Goal: Task Accomplishment & Management: Use online tool/utility

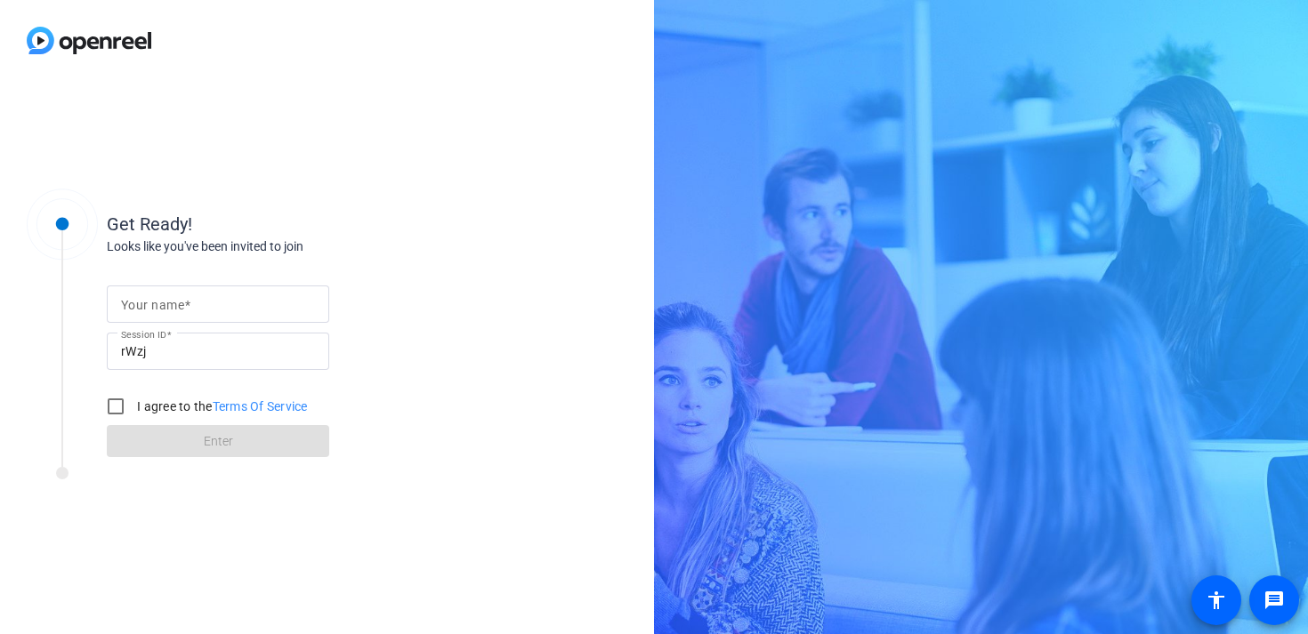
click at [286, 305] on input "Your name" at bounding box center [218, 304] width 194 height 21
type input "[PERSON_NAME]"
click at [110, 408] on input "I agree to the Terms Of Service" at bounding box center [116, 407] width 36 height 36
checkbox input "true"
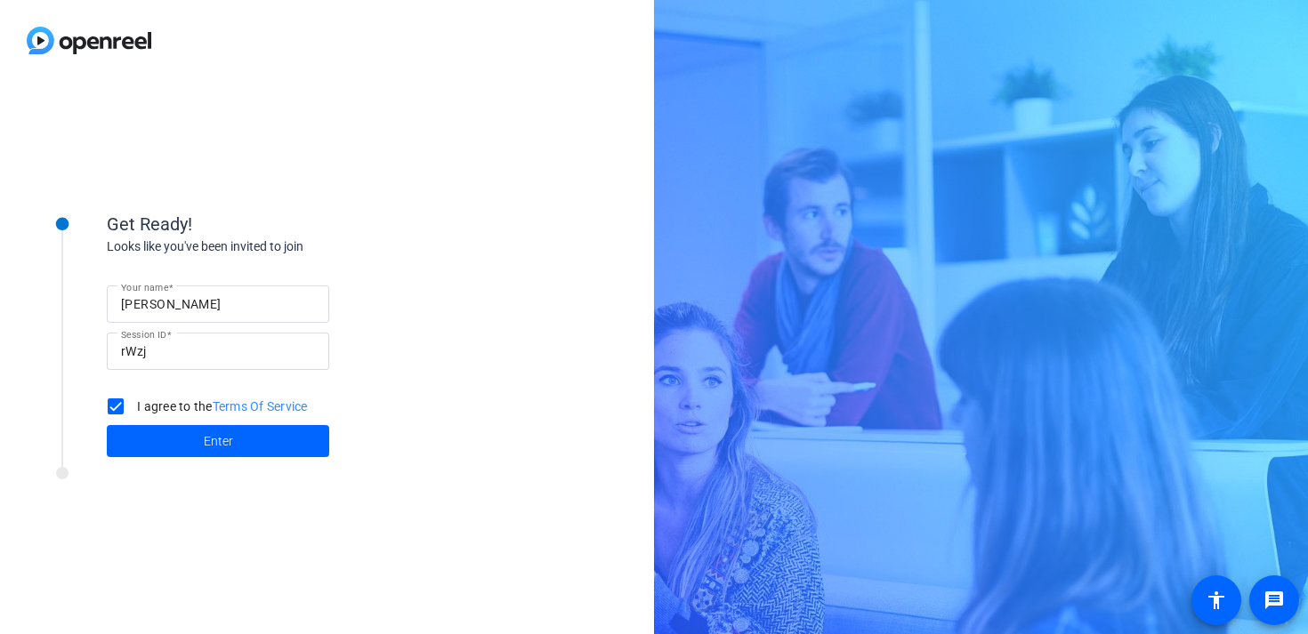
click at [226, 445] on span "Enter" at bounding box center [218, 441] width 29 height 19
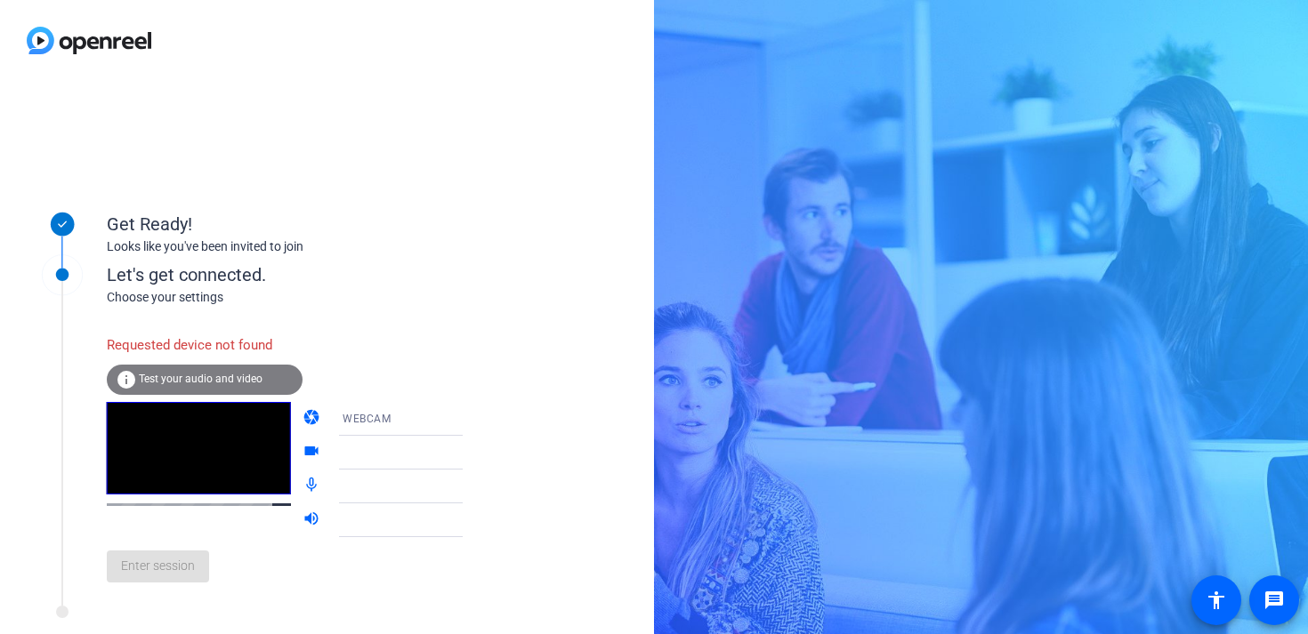
click at [470, 424] on icon at bounding box center [480, 418] width 21 height 21
click at [205, 377] on div at bounding box center [654, 317] width 1308 height 634
click at [190, 592] on div "Enter session" at bounding box center [303, 566] width 392 height 59
click at [476, 419] on icon at bounding box center [480, 419] width 9 height 4
click at [401, 490] on mat-option "DESKTOP" at bounding box center [387, 490] width 152 height 36
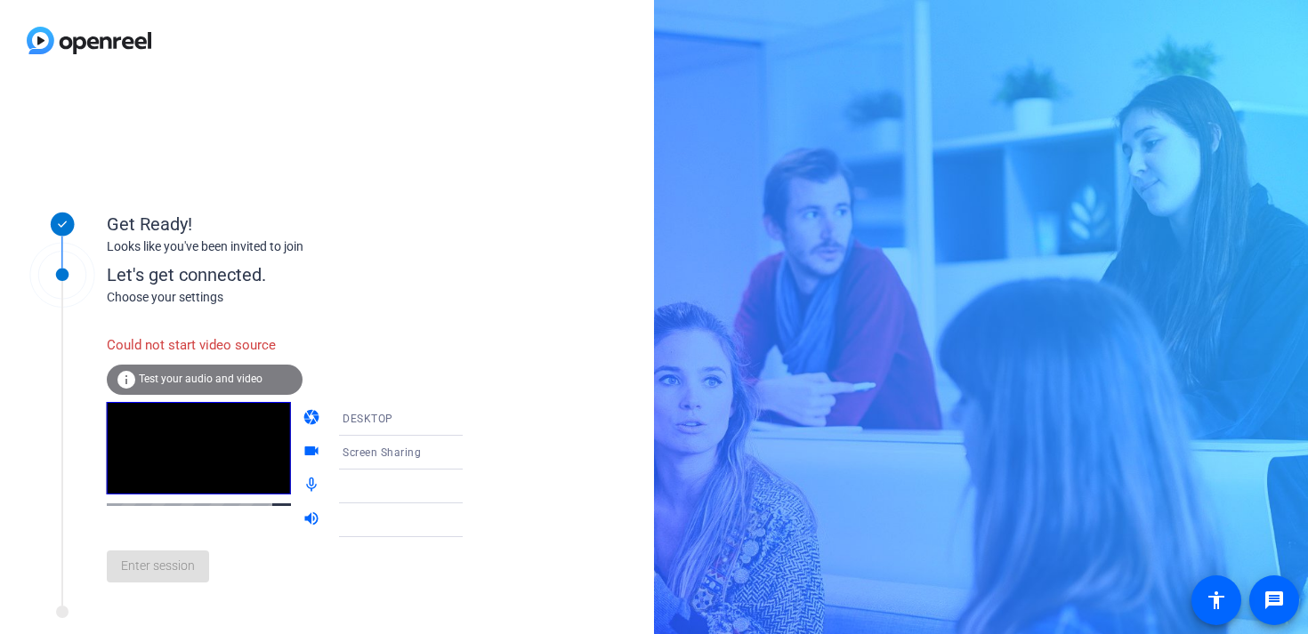
click at [470, 454] on icon at bounding box center [480, 452] width 21 height 21
click at [403, 491] on mat-option "Screen Sharing" at bounding box center [387, 488] width 152 height 36
click at [476, 488] on icon at bounding box center [480, 487] width 9 height 4
click at [391, 487] on div at bounding box center [409, 486] width 133 height 21
click at [470, 488] on icon at bounding box center [480, 486] width 21 height 21
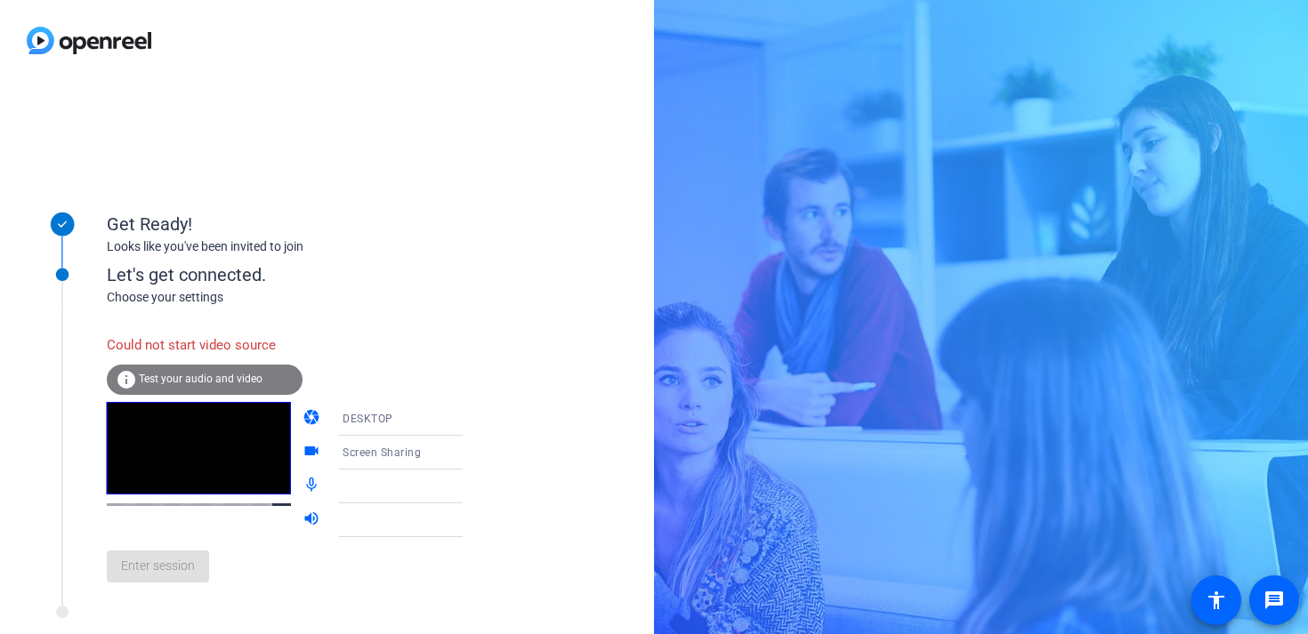
click at [176, 375] on span "Test your audio and video" at bounding box center [201, 379] width 124 height 12
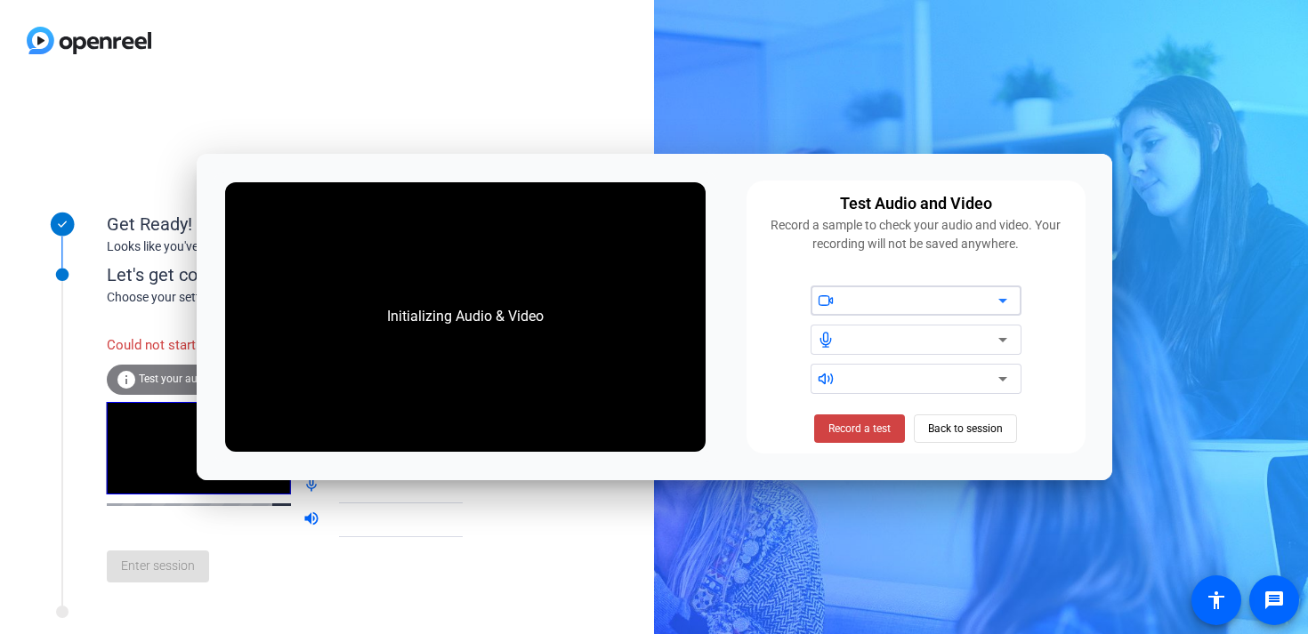
click at [921, 381] on div at bounding box center [922, 378] width 151 height 21
click at [862, 438] on span at bounding box center [859, 429] width 91 height 43
click at [951, 430] on span "Back to session" at bounding box center [965, 429] width 75 height 34
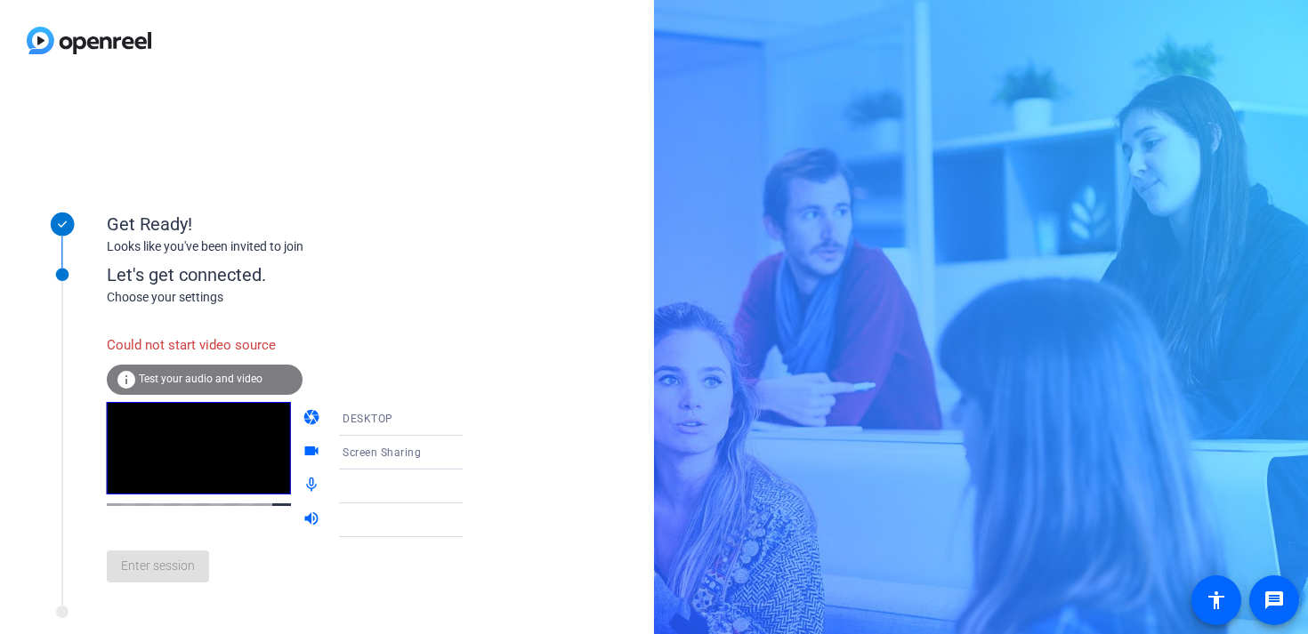
click at [231, 397] on div "Could not start video source info Test your audio and video" at bounding box center [205, 365] width 196 height 76
click at [353, 89] on div "Get Ready! Looks like you've been invited to join Let's get connected. Choose y…" at bounding box center [327, 357] width 654 height 553
click at [222, 275] on div "Let's get connected." at bounding box center [303, 275] width 392 height 27
click at [209, 226] on div "Get Ready!" at bounding box center [285, 224] width 356 height 27
